Goal: Check status: Check status

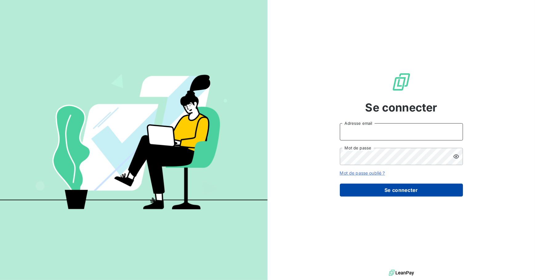
type input "[EMAIL_ADDRESS][DOMAIN_NAME]"
click at [403, 192] on button "Se connecter" at bounding box center [401, 190] width 123 height 13
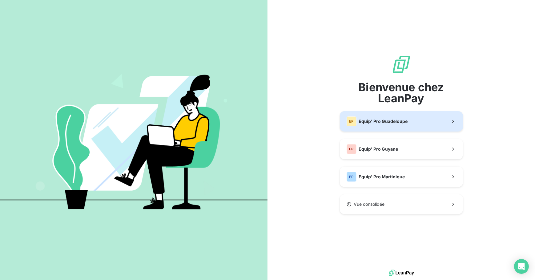
click at [369, 120] on span "Equip' Pro Guadeloupe" at bounding box center [383, 121] width 49 height 6
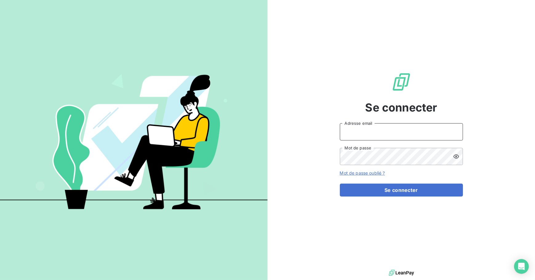
type input "[EMAIL_ADDRESS][DOMAIN_NAME]"
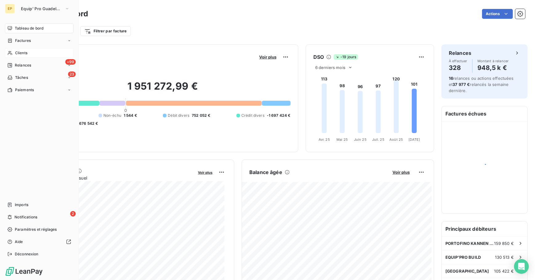
click at [12, 54] on icon at bounding box center [9, 53] width 5 height 5
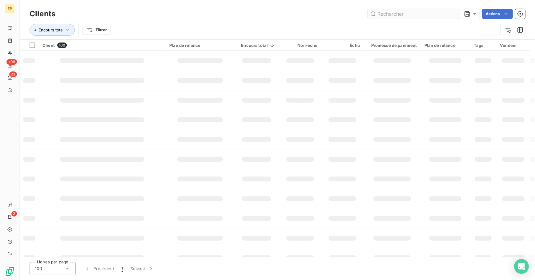
click at [385, 18] on input "text" at bounding box center [414, 14] width 92 height 10
click at [435, 18] on input "glandor" at bounding box center [414, 14] width 92 height 10
type input "g"
type input "C41131"
click at [350, 126] on td at bounding box center [343, 120] width 42 height 20
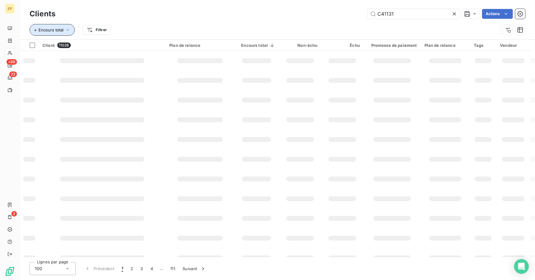
click at [71, 30] on button "Encours total" at bounding box center [52, 30] width 45 height 12
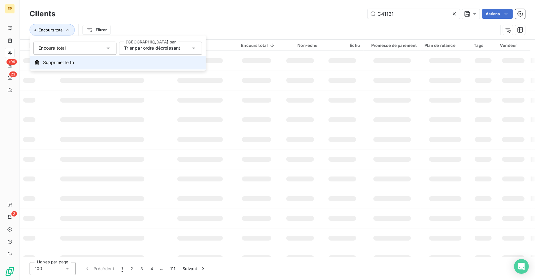
click at [79, 63] on button "Supprimer le tri" at bounding box center [118, 63] width 176 height 14
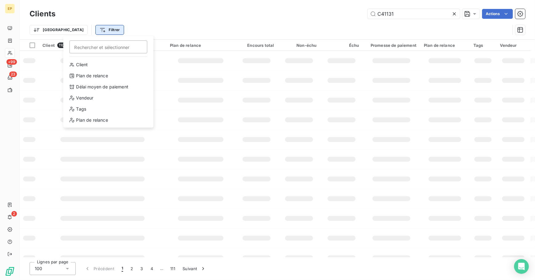
click at [84, 34] on html "EP +99 23 2 Clients C41131 Actions Trier Filtrer Rechercher et sélectionner Cli…" at bounding box center [267, 140] width 535 height 280
click at [84, 62] on div "Client" at bounding box center [108, 65] width 85 height 10
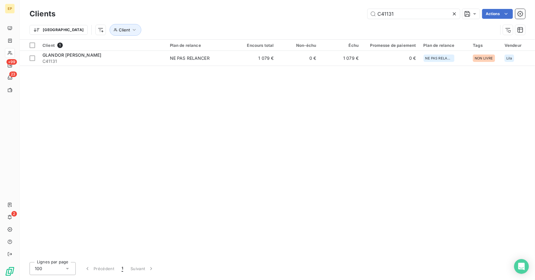
click at [117, 123] on div "Client 1 Plan de relance Encours total Non-échu Échu Promesse de paiement Plan …" at bounding box center [278, 148] width 516 height 217
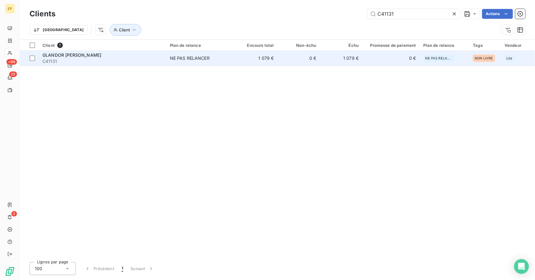
click at [238, 59] on td "1 079 €" at bounding box center [256, 58] width 43 height 15
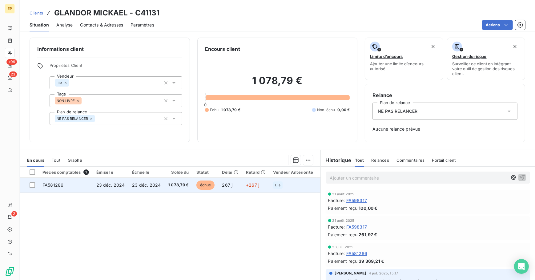
click at [133, 186] on span "23 déc. 2024" at bounding box center [146, 184] width 29 height 5
click at [136, 186] on span "23 déc. 2024" at bounding box center [146, 184] width 29 height 5
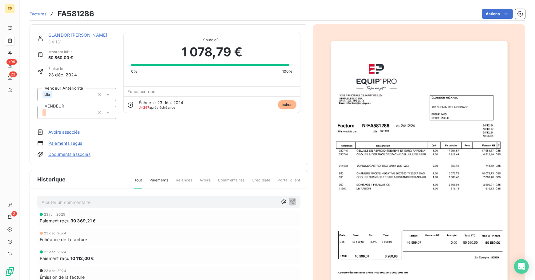
scroll to position [43, 0]
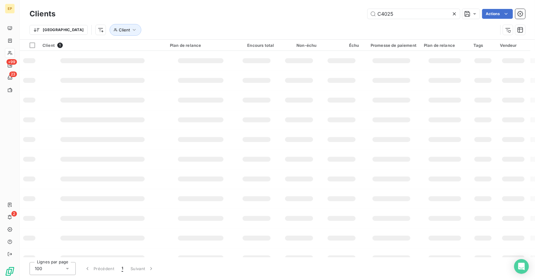
type input "C40255"
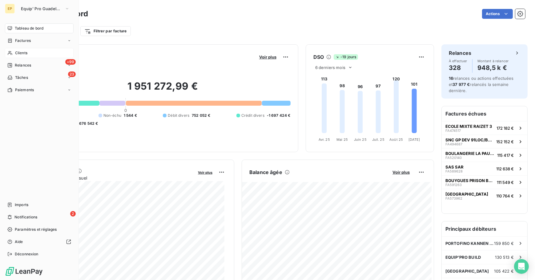
click at [19, 52] on span "Clients" at bounding box center [21, 53] width 12 height 6
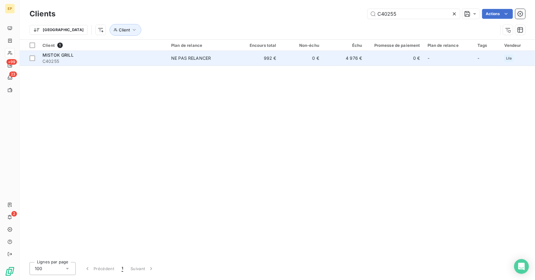
click at [202, 57] on div "NE PAS RELANCER" at bounding box center [191, 58] width 40 height 6
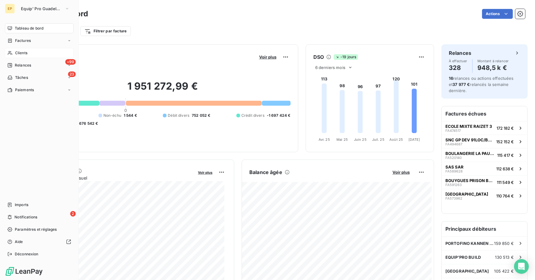
click at [18, 52] on span "Clients" at bounding box center [21, 53] width 12 height 6
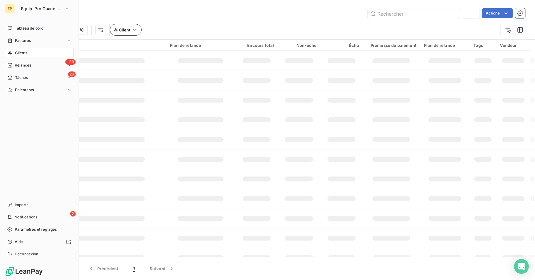
type input "C40255"
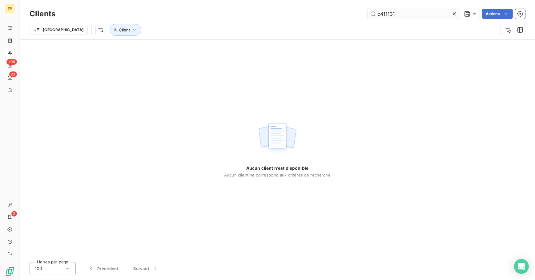
click at [385, 15] on input "c411131" at bounding box center [414, 14] width 92 height 10
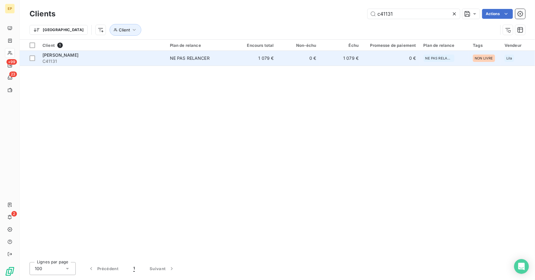
type input "c41131"
click at [323, 63] on td "1 079 €" at bounding box center [341, 58] width 43 height 15
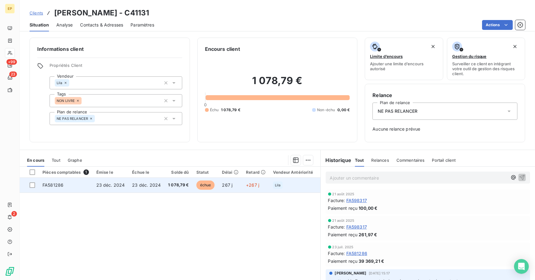
click at [145, 188] on td "23 déc. 2024" at bounding box center [146, 185] width 36 height 15
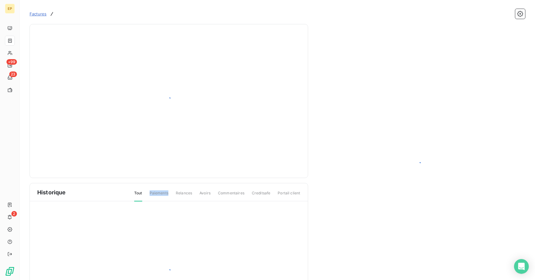
click at [147, 188] on div "Historique Tout Paiements Relances Avoirs Commentaires Creditsafe Portail client" at bounding box center [169, 254] width 278 height 143
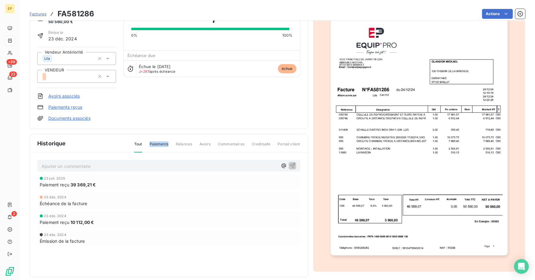
scroll to position [36, 0]
